Goal: Transaction & Acquisition: Purchase product/service

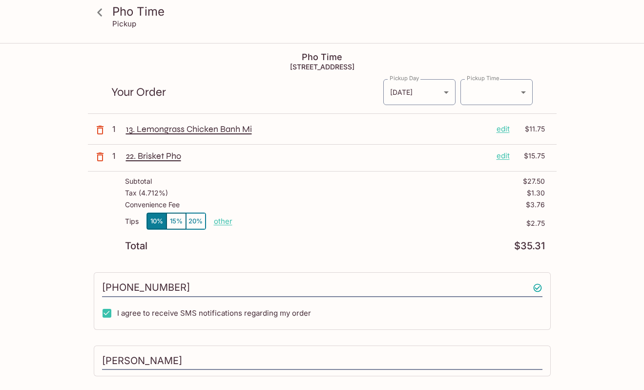
click at [96, 155] on icon "button" at bounding box center [100, 157] width 12 height 12
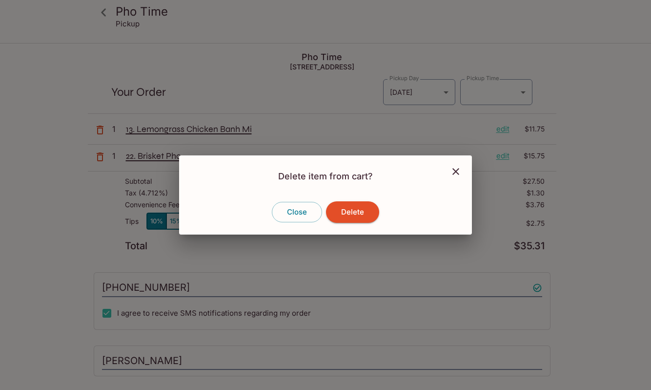
click at [97, 132] on div "Delete item from cart? Close Delete" at bounding box center [325, 195] width 651 height 390
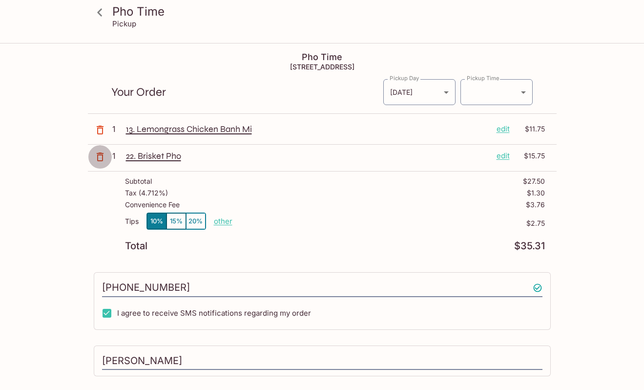
click at [103, 156] on icon "button" at bounding box center [100, 157] width 12 height 12
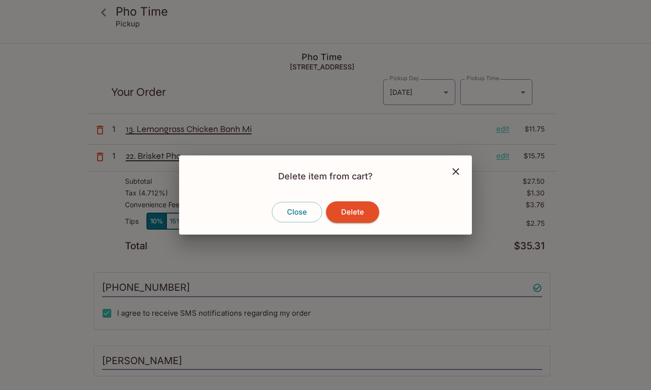
click at [327, 206] on div "Close Delete" at bounding box center [325, 211] width 293 height 45
click at [358, 215] on button "Delete" at bounding box center [352, 211] width 53 height 21
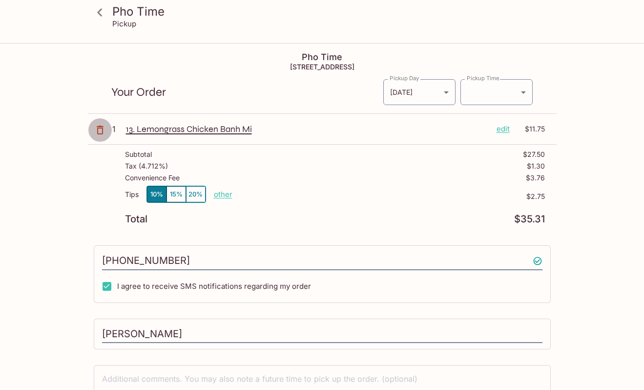
click at [100, 129] on icon "button" at bounding box center [100, 130] width 12 height 12
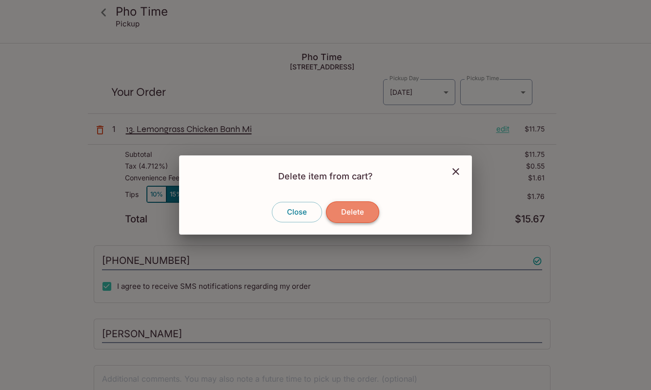
click at [349, 207] on button "Delete" at bounding box center [352, 211] width 53 height 21
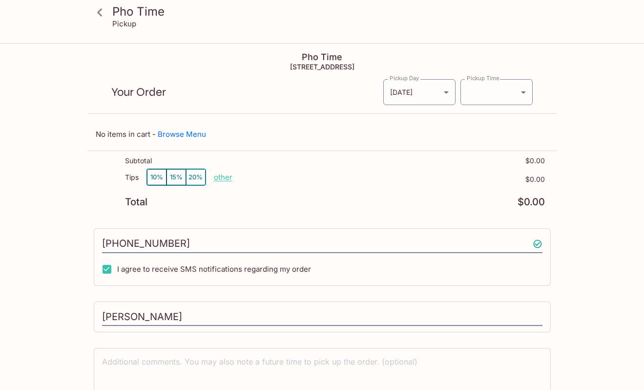
click at [146, 4] on div "Pho Time Pickup" at bounding box center [322, 19] width 469 height 39
click at [114, 9] on h3 "Pho Time" at bounding box center [330, 11] width 436 height 15
click at [104, 14] on icon at bounding box center [99, 12] width 17 height 17
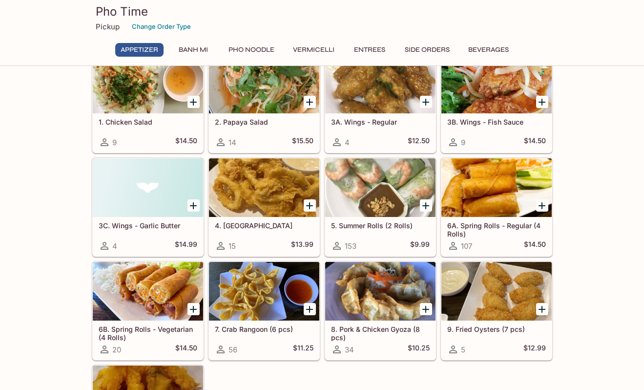
scroll to position [98, 0]
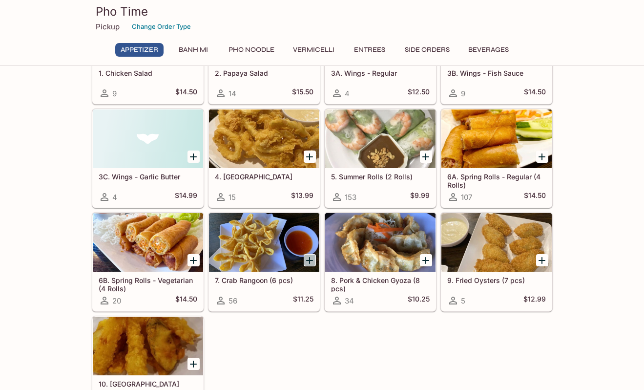
click at [311, 255] on icon "Add 7. Crab Rangoon (6 pcs)" at bounding box center [310, 260] width 12 height 12
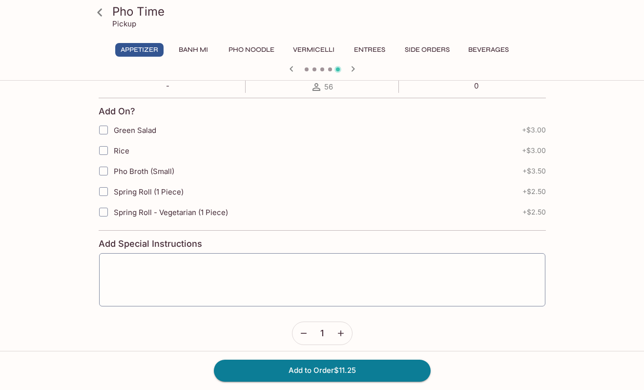
scroll to position [213, 0]
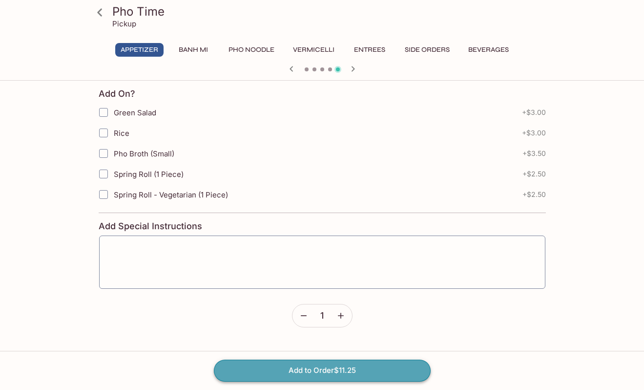
click at [328, 366] on button "Add to Order $11.25" at bounding box center [322, 369] width 217 height 21
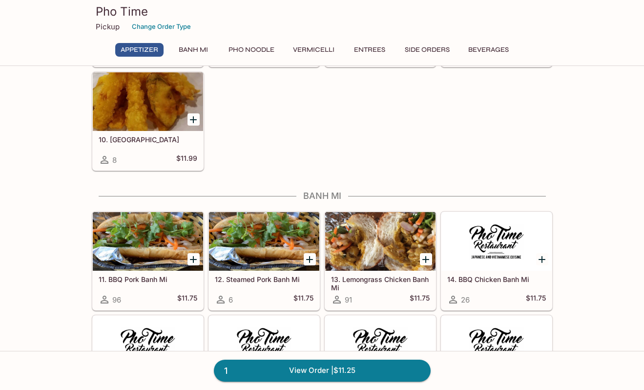
scroll to position [439, 0]
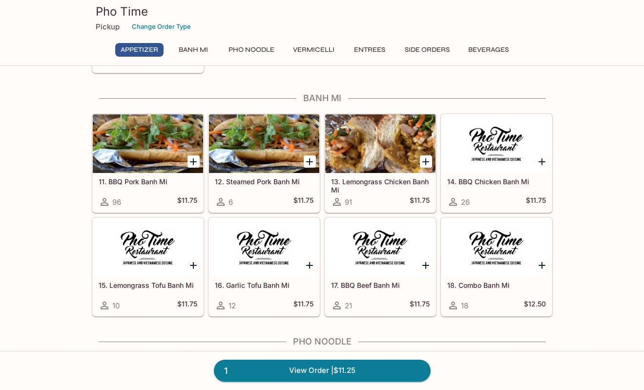
click at [422, 160] on icon "Add 13. Lemongrass Chicken Banh Mi" at bounding box center [426, 162] width 12 height 12
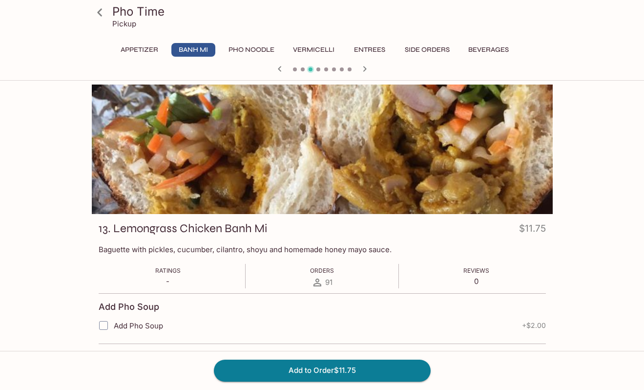
scroll to position [49, 0]
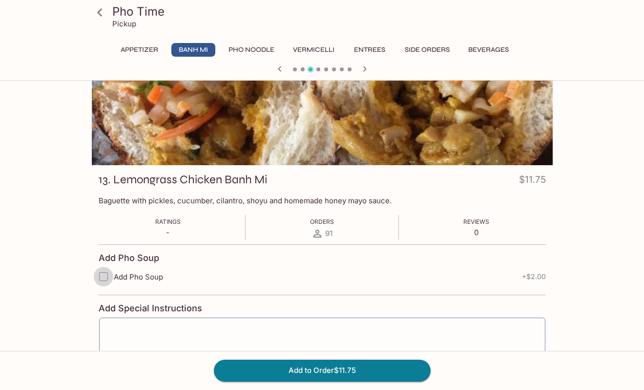
click at [108, 276] on input "Add Pho Soup" at bounding box center [104, 277] width 20 height 20
checkbox input "true"
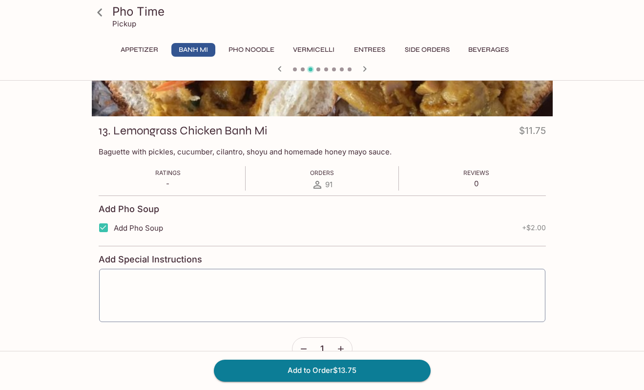
scroll to position [122, 0]
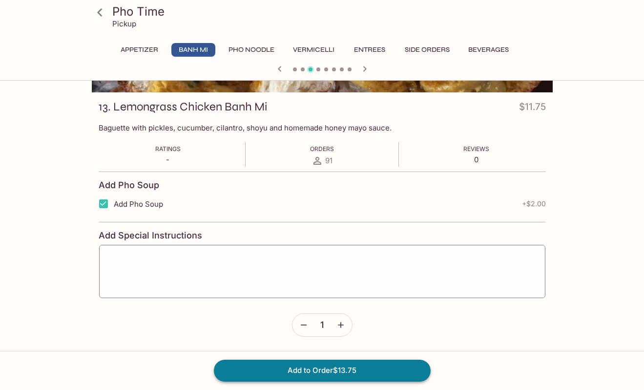
click at [322, 370] on button "Add to Order $13.75" at bounding box center [322, 369] width 217 height 21
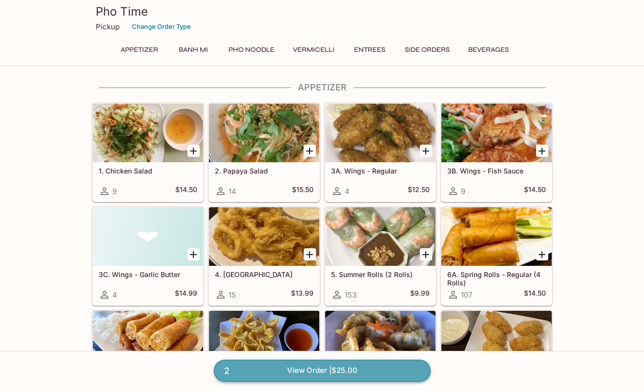
click at [306, 367] on link "2 View Order | $25.00" at bounding box center [322, 369] width 217 height 21
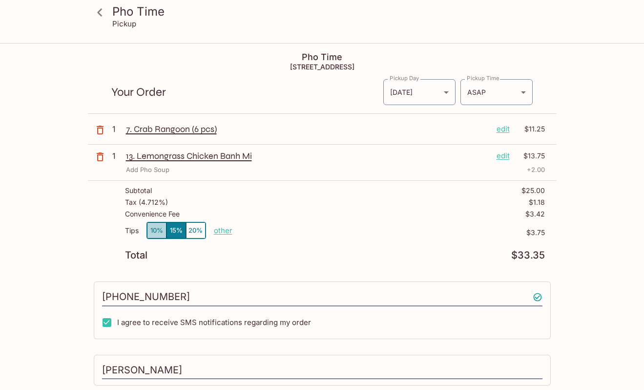
click at [159, 225] on button "10%" at bounding box center [157, 230] width 20 height 16
